Goal: Task Accomplishment & Management: Manage account settings

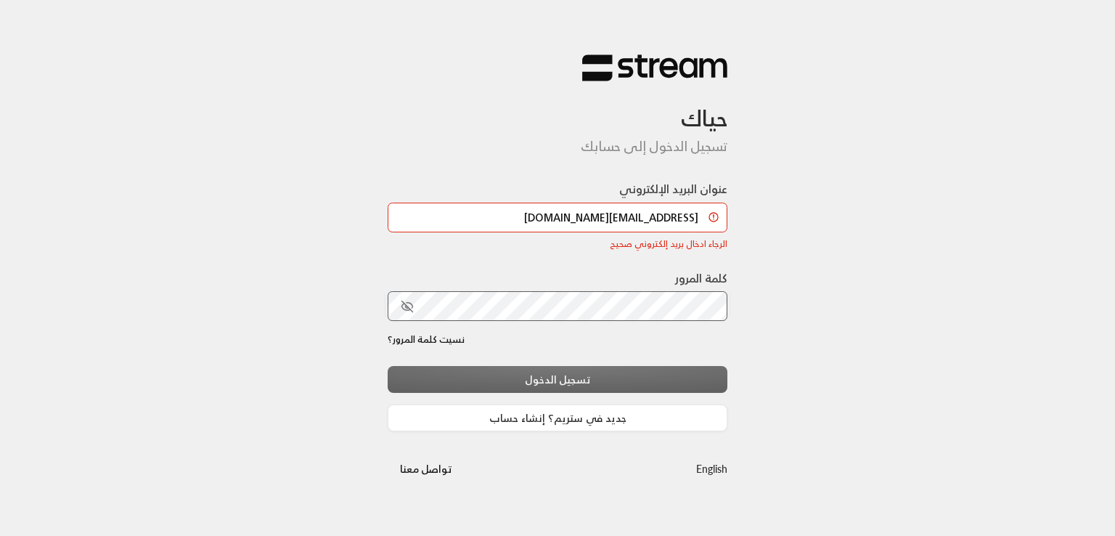
click at [415, 378] on div "تسجيل الدخول جديد في ستريم؟ إنشاء حساب" at bounding box center [558, 399] width 340 height 66
click at [681, 219] on input "[EMAIL_ADDRESS][DOMAIN_NAME]" at bounding box center [558, 218] width 340 height 30
click at [755, 261] on div "حياك تسجيل الدخول إلى حسابك عنوان البريد الإلكتروني [EMAIL_ADDRESS][DOMAIN_NAME…" at bounding box center [557, 268] width 1115 height 536
click at [642, 224] on input "[EMAIL_ADDRESS][DOMAIN_NAME]" at bounding box center [558, 218] width 340 height 30
drag, startPoint x: 497, startPoint y: 216, endPoint x: 488, endPoint y: 218, distance: 9.0
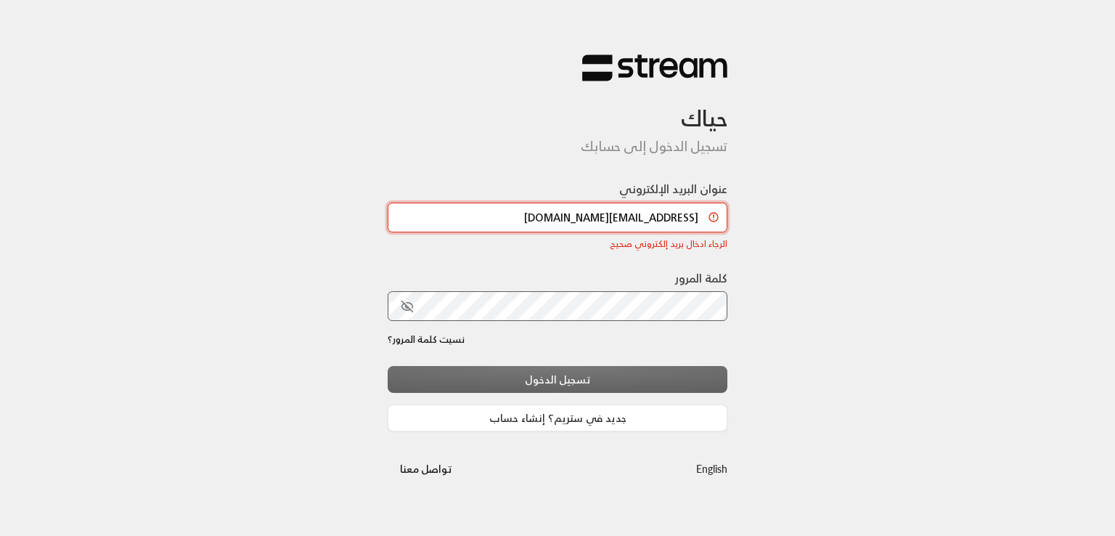
click at [488, 218] on input "[EMAIL_ADDRESS][DOMAIN_NAME]" at bounding box center [558, 218] width 340 height 30
click at [487, 213] on input "mrasharabi+arabianchild@streampay..sa" at bounding box center [558, 218] width 340 height 30
paste input
type input "mrasharabi+arabianchild@streampay..sa"
click at [488, 262] on div "عنوان البريد الإلكتروني mrasharabi+arabianchild@streampay..sa الرجاء ادخال بريد…" at bounding box center [558, 224] width 340 height 89
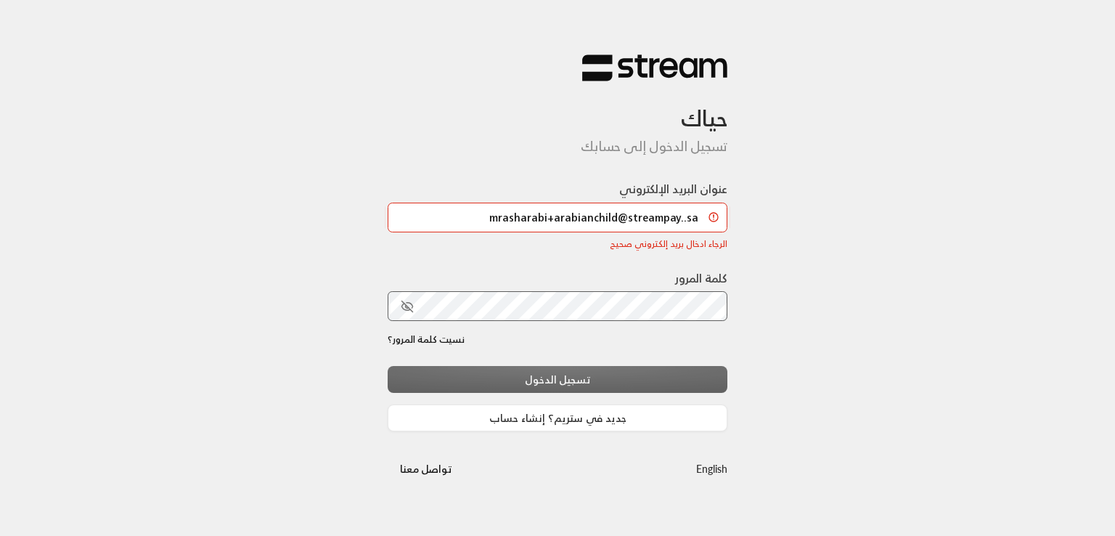
click at [510, 323] on div "كلمة المرور" at bounding box center [558, 300] width 340 height 63
click at [518, 227] on input "mrasharabi+arabianchild@streampay..sa" at bounding box center [558, 218] width 340 height 30
paste input "mrasharabi+arabianchild@streampay..sa"
click at [868, 221] on div "حياك تسجيل الدخول إلى حسابك عنوان البريد الإلكتروني [EMAIL_ADDRESS][DOMAIN_NAME…" at bounding box center [557, 268] width 1115 height 536
drag, startPoint x: 493, startPoint y: 225, endPoint x: 507, endPoint y: 217, distance: 16.6
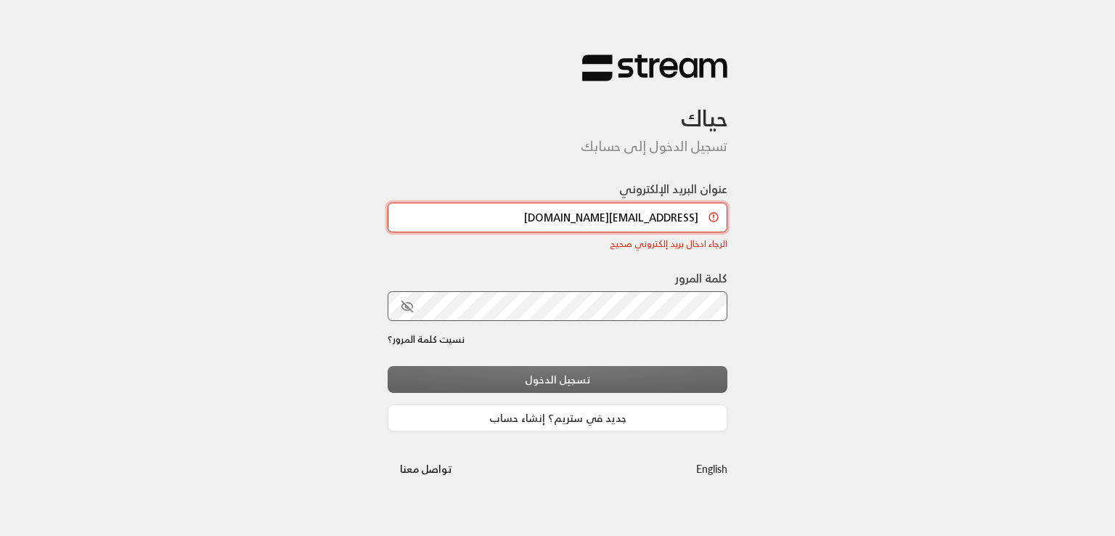
click at [507, 217] on input "[EMAIL_ADDRESS][DOMAIN_NAME]" at bounding box center [558, 218] width 340 height 30
click at [462, 227] on input "[EMAIL_ADDRESS][DOMAIN_NAME]" at bounding box center [558, 218] width 340 height 30
paste input
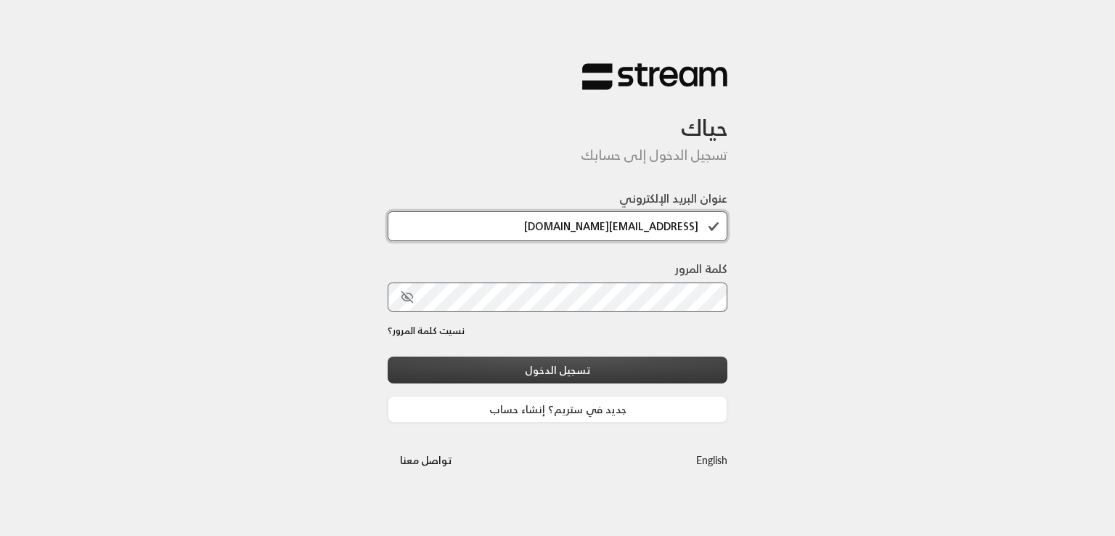
type input "[EMAIL_ADDRESS][DOMAIN_NAME]"
click at [566, 368] on button "تسجيل الدخول" at bounding box center [558, 369] width 340 height 27
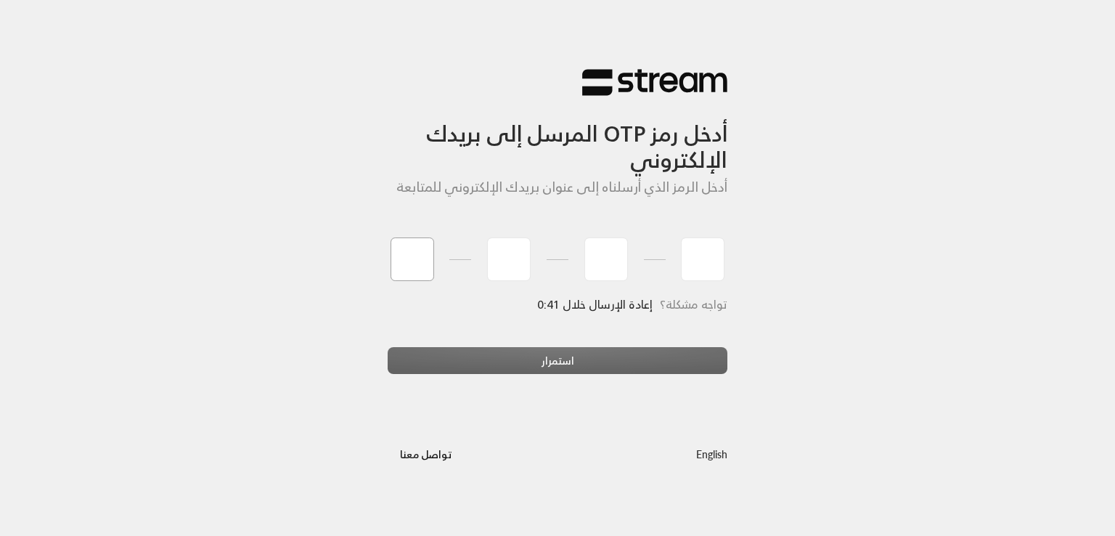
type input "1"
type input "3"
type input "0"
type input "9"
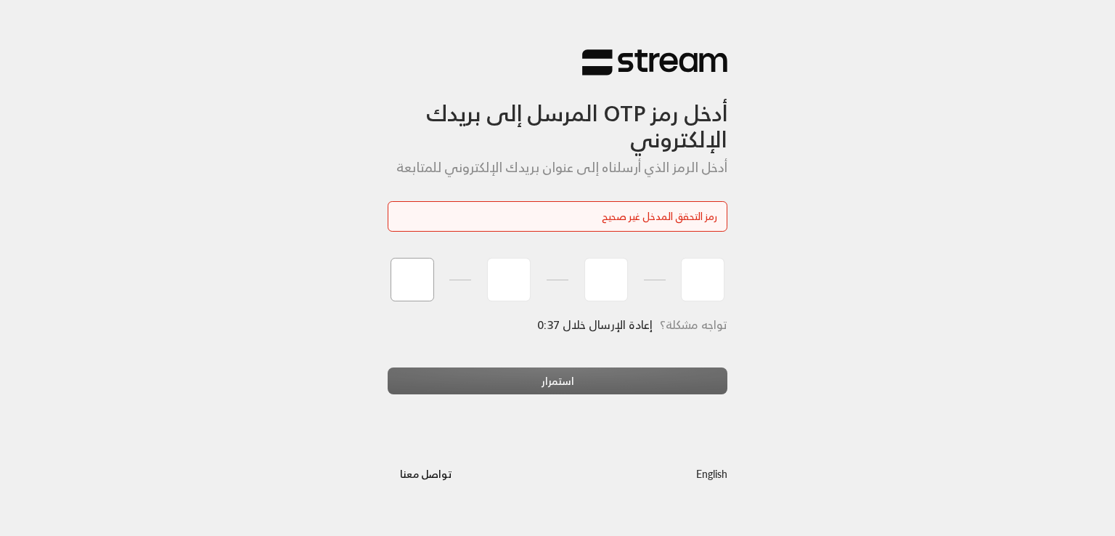
click at [415, 269] on input "tel" at bounding box center [413, 280] width 44 height 44
type input "9"
type input "8"
type input "4"
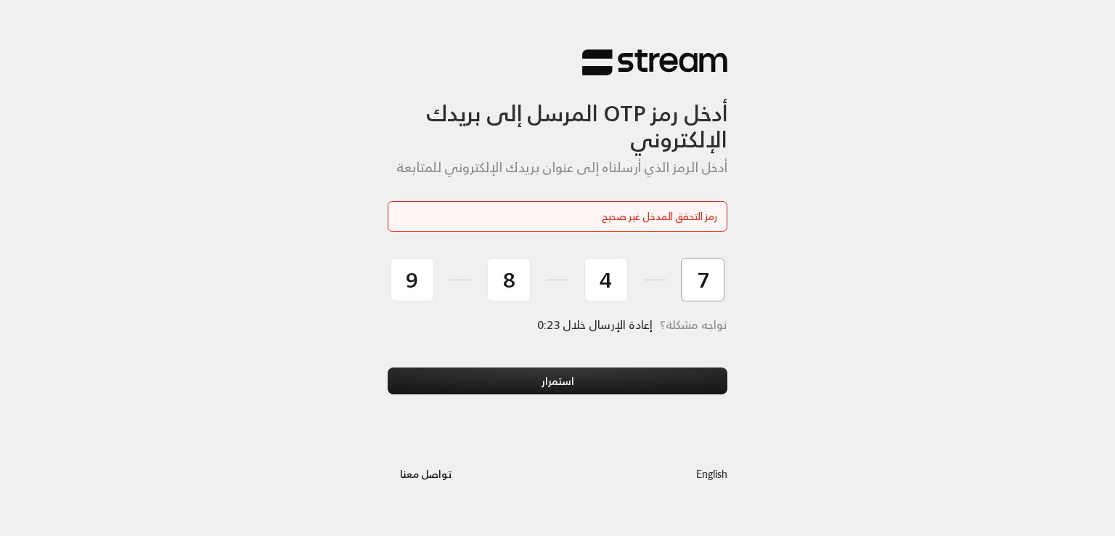
type input "7"
click at [388, 367] on button "استمرار" at bounding box center [558, 380] width 340 height 27
